Goal: Entertainment & Leisure: Browse casually

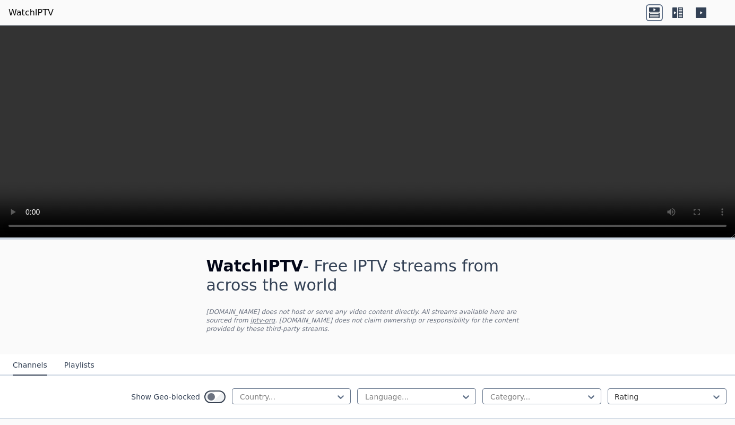
click at [29, 362] on button "Channels" at bounding box center [30, 365] width 35 height 20
click at [341, 394] on icon at bounding box center [340, 396] width 11 height 11
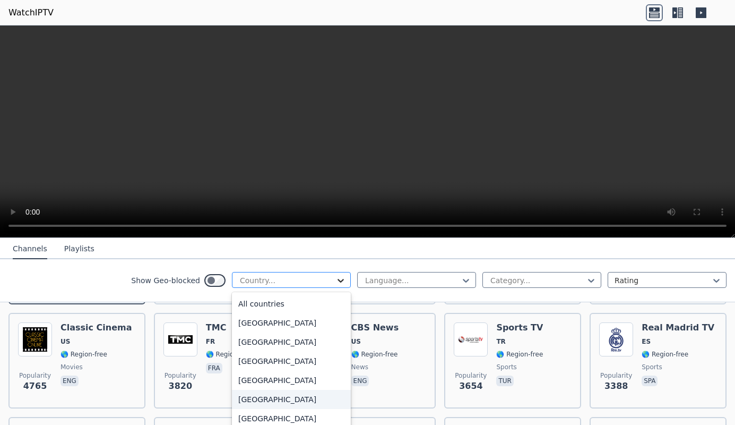
scroll to position [232, 0]
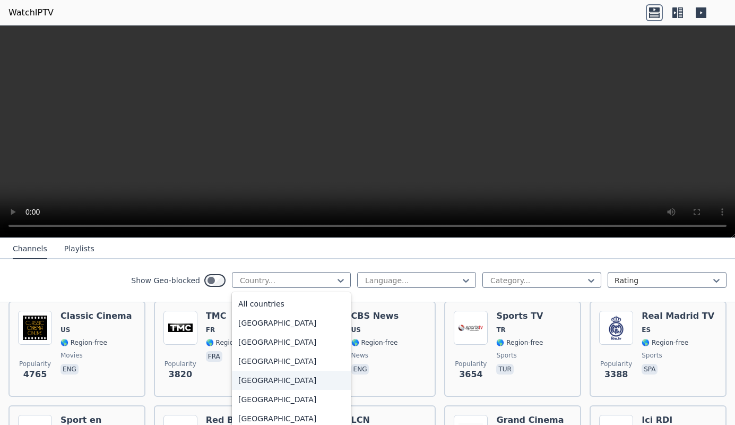
click at [410, 249] on nav "Channels Playlists" at bounding box center [367, 248] width 735 height 21
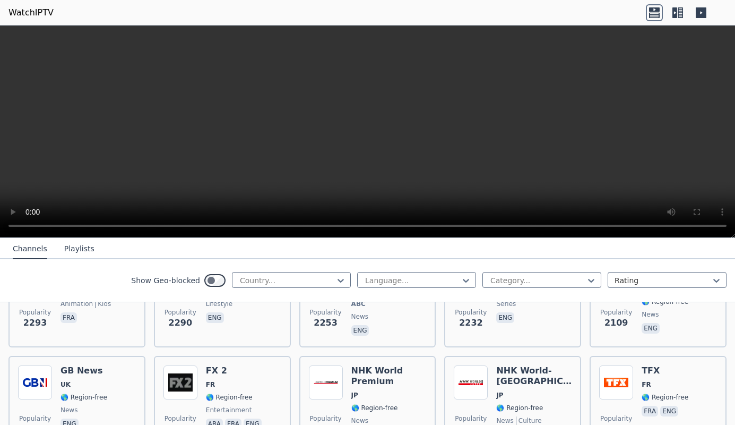
scroll to position [597, 0]
click at [341, 279] on icon at bounding box center [340, 280] width 11 height 11
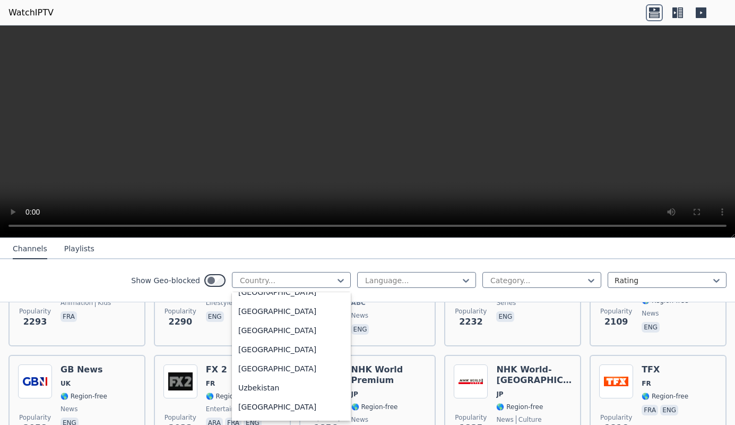
scroll to position [3710, 0]
click at [286, 331] on div "[GEOGRAPHIC_DATA]" at bounding box center [291, 330] width 119 height 19
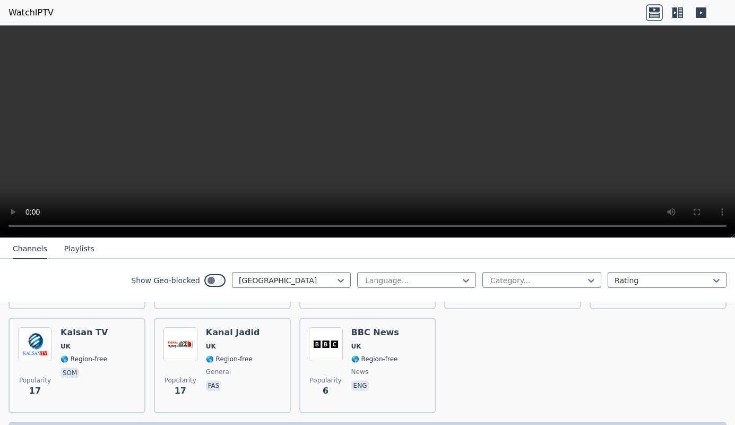
scroll to position [1588, 0]
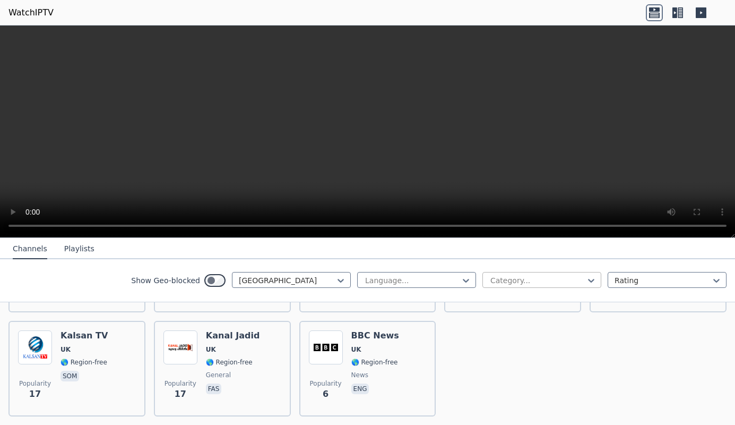
click at [515, 281] on div at bounding box center [537, 280] width 97 height 11
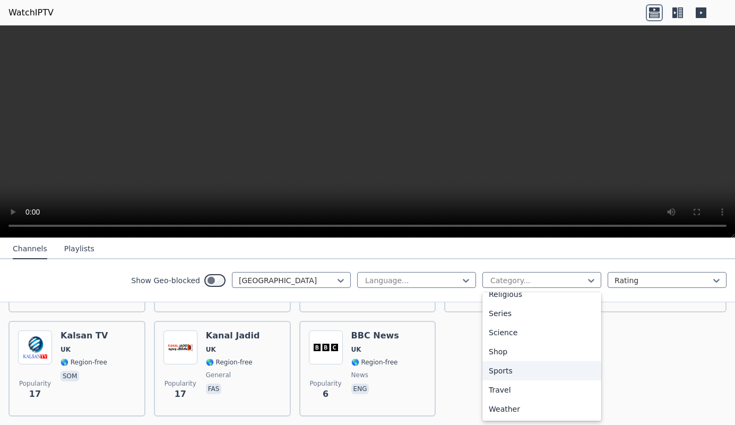
click at [505, 371] on div "Sports" at bounding box center [541, 370] width 119 height 19
